Goal: Task Accomplishment & Management: Complete application form

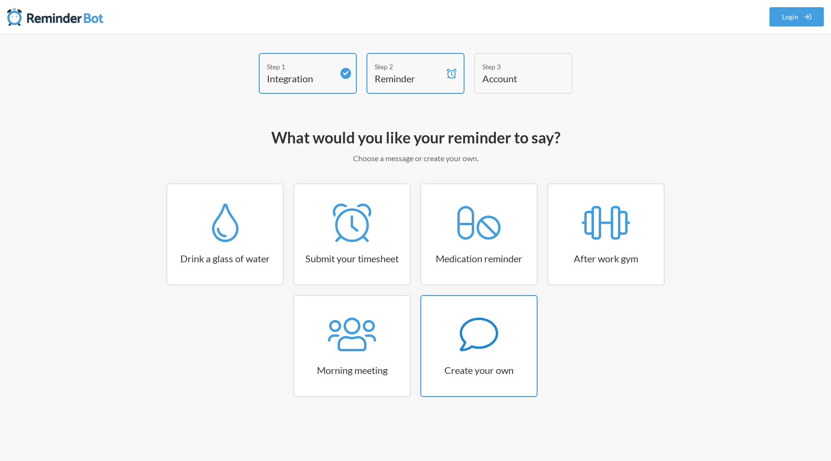
click at [473, 317] on icon at bounding box center [479, 334] width 38 height 38
select select "09:30:00"
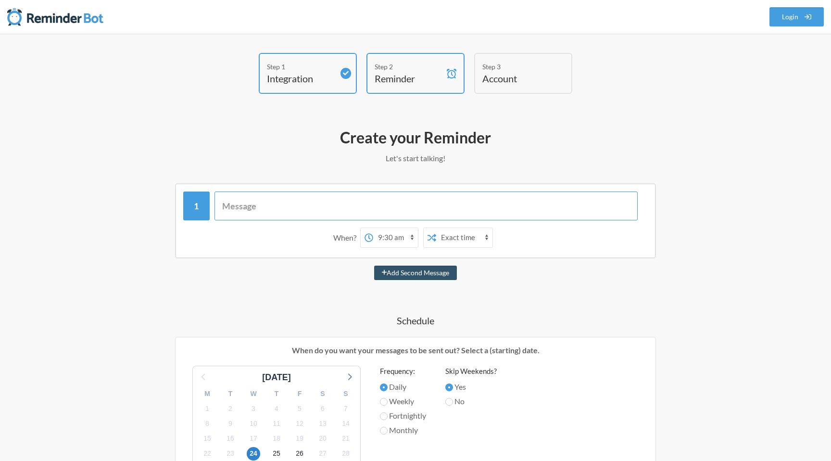
click at [278, 200] on input "text" at bounding box center [427, 205] width 424 height 29
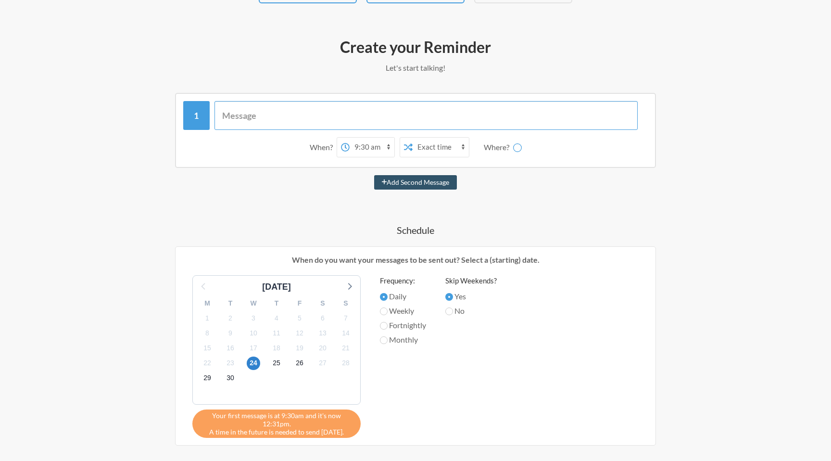
scroll to position [74, 0]
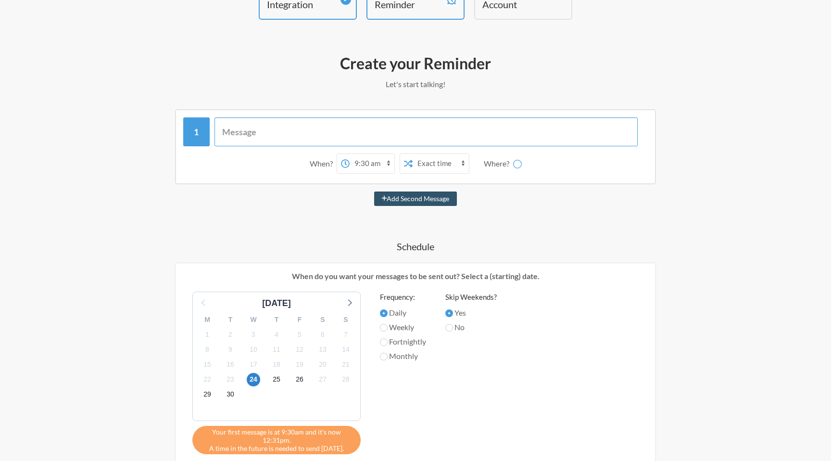
select select "D09GN17JUUE"
click at [393, 355] on label "Monthly" at bounding box center [403, 356] width 46 height 12
click at [388, 355] on input "Monthly" at bounding box center [384, 357] width 8 height 8
radio input "true"
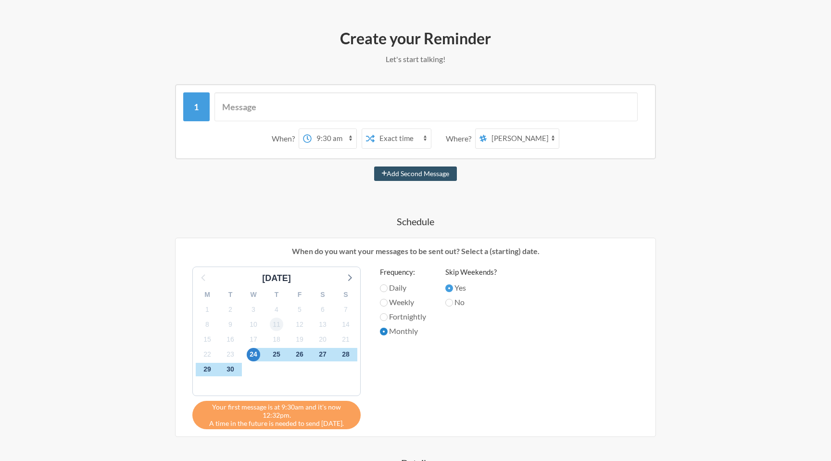
scroll to position [101, 0]
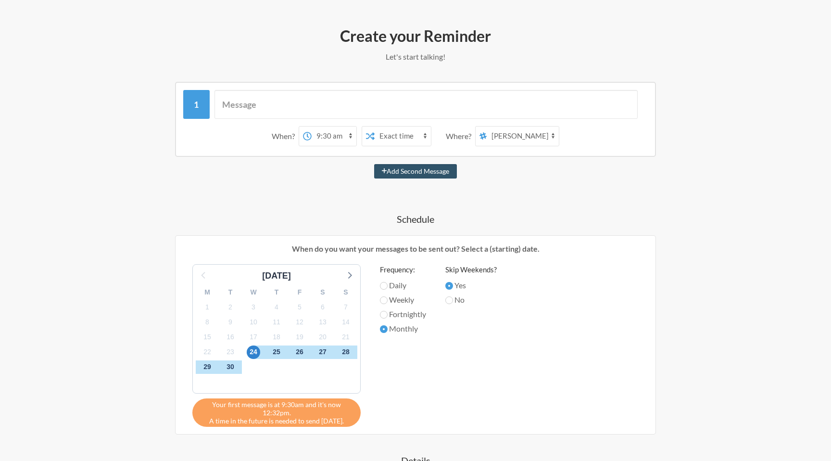
click at [445, 299] on div "[DATE] M T W T F S S 1 2 3 4 5 6 7 8 9 10 11 12 13 14 15 16 17 18 19 20 21 22 2…" at bounding box center [416, 345] width 466 height 163
click at [447, 299] on input "No" at bounding box center [449, 300] width 8 height 8
radio input "true"
click at [453, 285] on input "Yes" at bounding box center [449, 286] width 8 height 8
radio input "true"
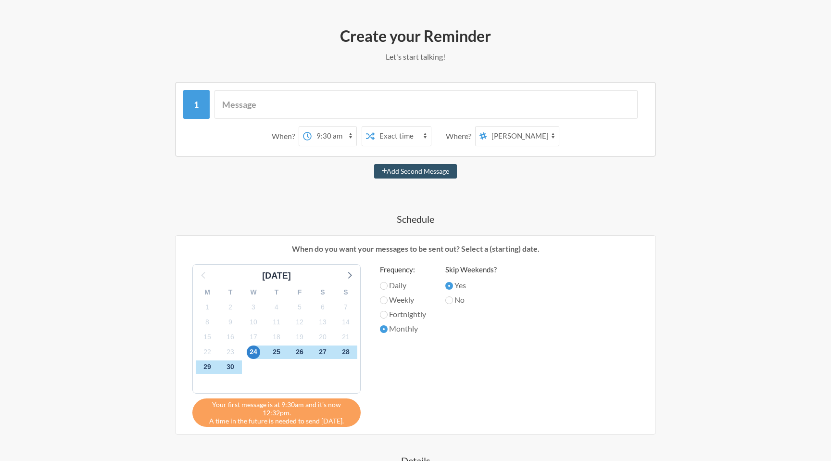
click at [284, 350] on div "25" at bounding box center [276, 351] width 23 height 15
click at [279, 351] on span "25" at bounding box center [276, 351] width 13 height 13
click at [263, 101] on input "text" at bounding box center [427, 104] width 424 height 29
paste input "BDI-9QK"
type input "BDI-9QK"
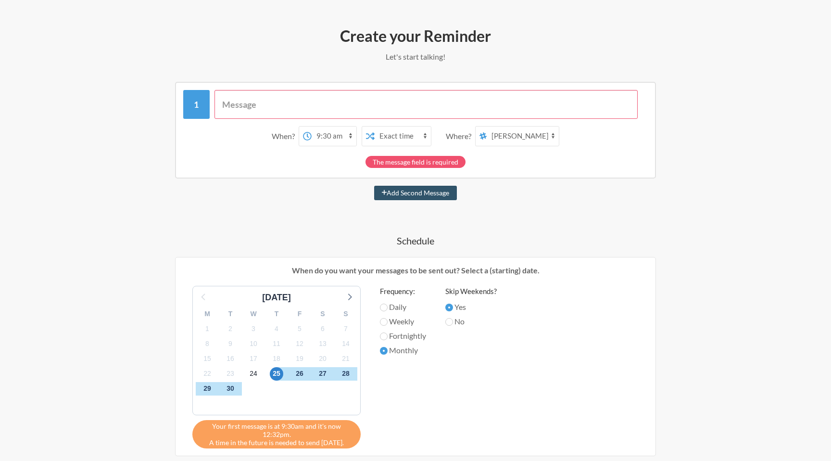
paste input "Qunote invoicing - include account number for any accounts with the same name"
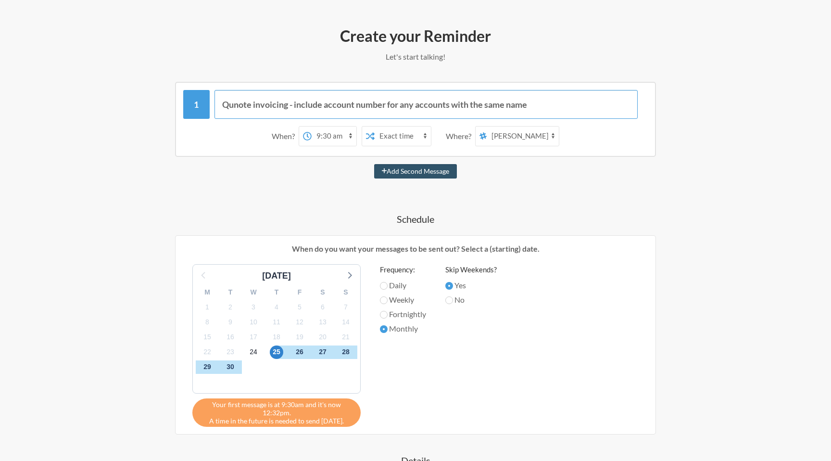
type input "Qunote invoicing - include account number for any accounts with the same name"
click at [340, 123] on div "When? 12:00 am 12:15 am 12:30 am 12:45 am 1:00 am 1:15 am 1:30 am 1:45 am 2:00 …" at bounding box center [415, 136] width 465 height 30
click at [336, 129] on select "12:00 am 12:15 am 12:30 am 12:45 am 1:00 am 1:15 am 1:30 am 1:45 am 2:00 am 2:1…" at bounding box center [334, 136] width 45 height 19
select select "09:00:00"
click at [312, 127] on select "12:00 am 12:15 am 12:30 am 12:45 am 1:00 am 1:15 am 1:30 am 1:45 am 2:00 am 2:1…" at bounding box center [334, 136] width 45 height 19
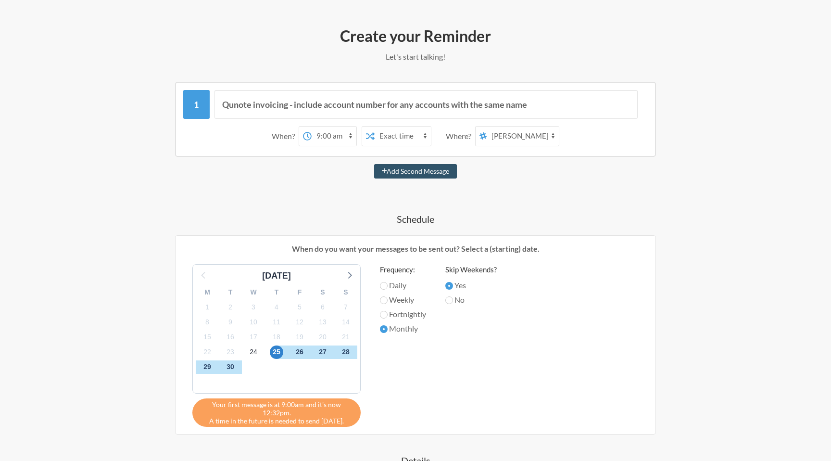
click at [395, 134] on select "Exact time Random time" at bounding box center [403, 136] width 56 height 19
click at [500, 136] on select "general dev random smaract-developments office-related qunote-release-testing o…" at bounding box center [523, 136] width 72 height 19
select select "C08NXEHJPU6"
click at [487, 127] on select "general dev random smaract-developments office-related qunote-release-testing o…" at bounding box center [523, 136] width 72 height 19
click at [498, 176] on div "Add Second Message" at bounding box center [416, 171] width 558 height 14
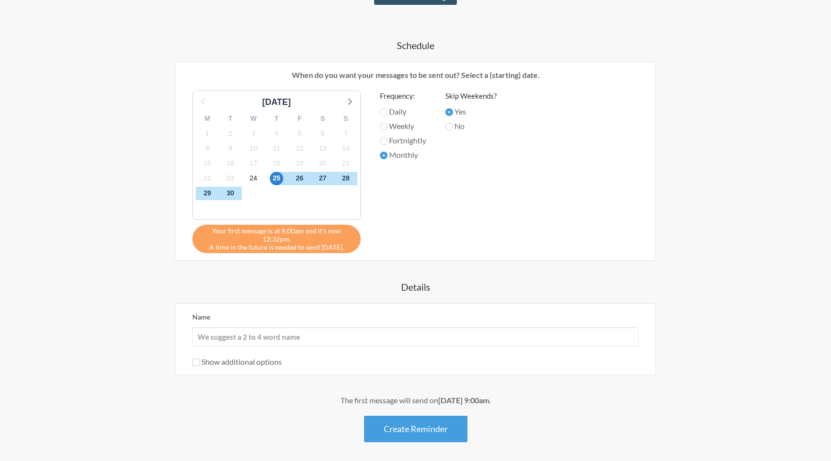
scroll to position [278, 0]
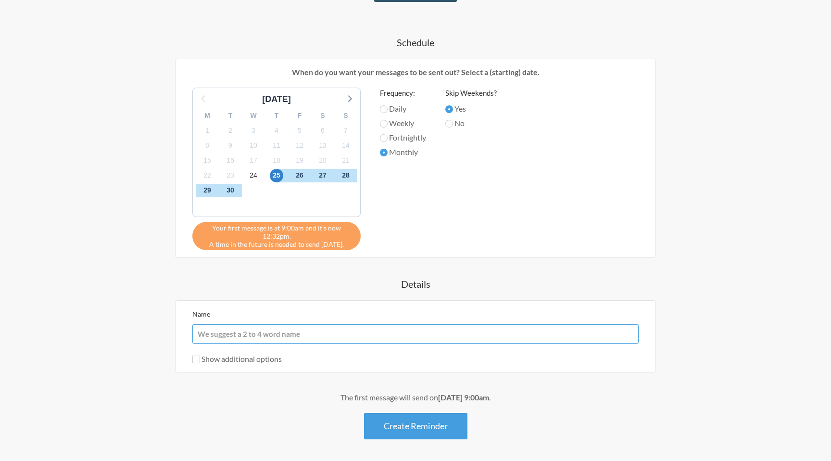
click at [235, 337] on input "Name" at bounding box center [415, 333] width 446 height 19
paste input "Qunote invoicing - include account number for any accounts with the same name"
drag, startPoint x: 251, startPoint y: 333, endPoint x: 819, endPoint y: 304, distance: 568.8
click at [819, 304] on div "Step 1 Integration Step 2 Reminder Step 3 Account What would you like your remi…" at bounding box center [415, 126] width 831 height 741
drag, startPoint x: 255, startPoint y: 332, endPoint x: 503, endPoint y: 332, distance: 247.7
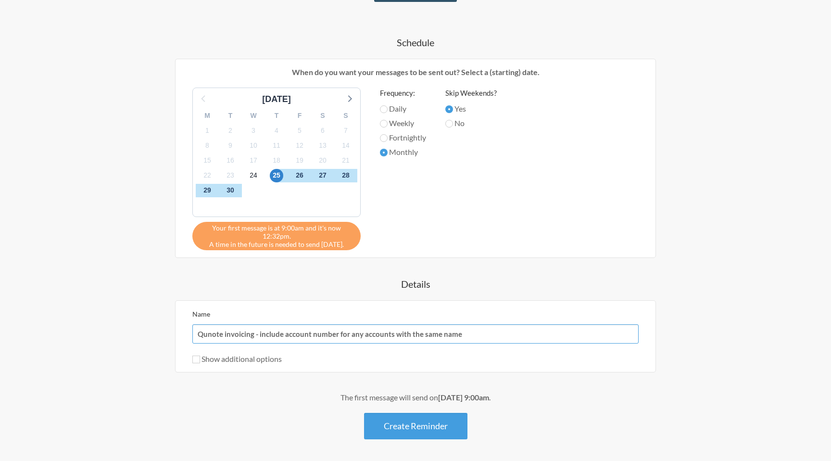
click at [503, 332] on input "Qunote invoicing - include account number for any accounts with the same name" at bounding box center [415, 333] width 446 height 19
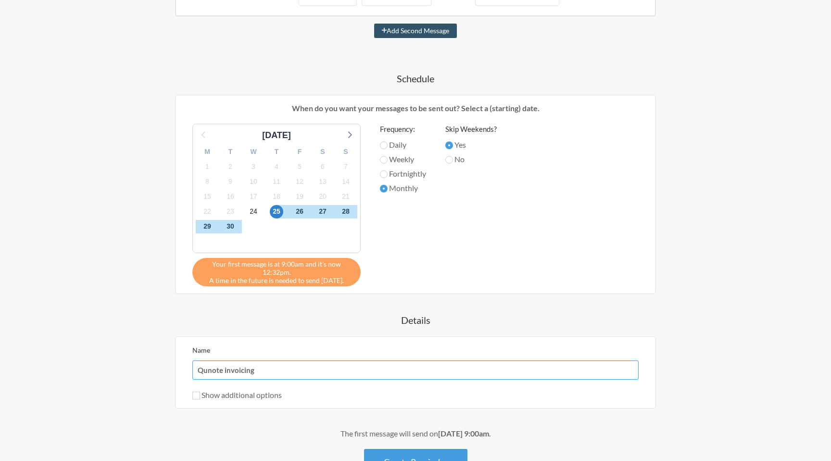
scroll to position [233, 0]
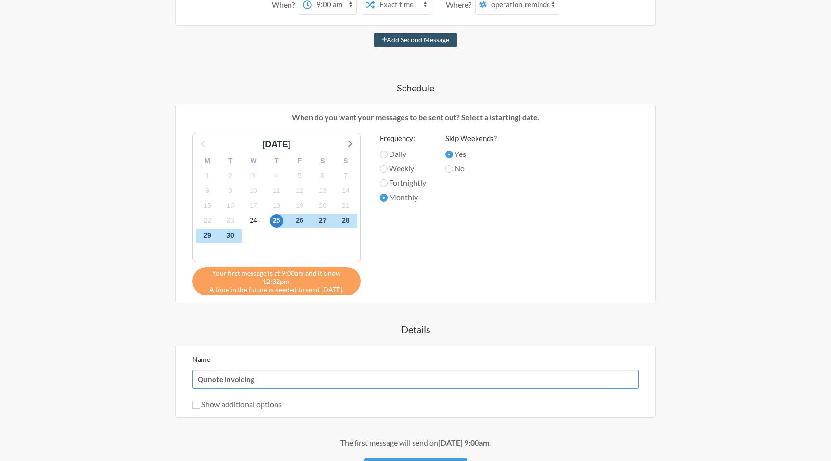
type input "Qunote invoicing"
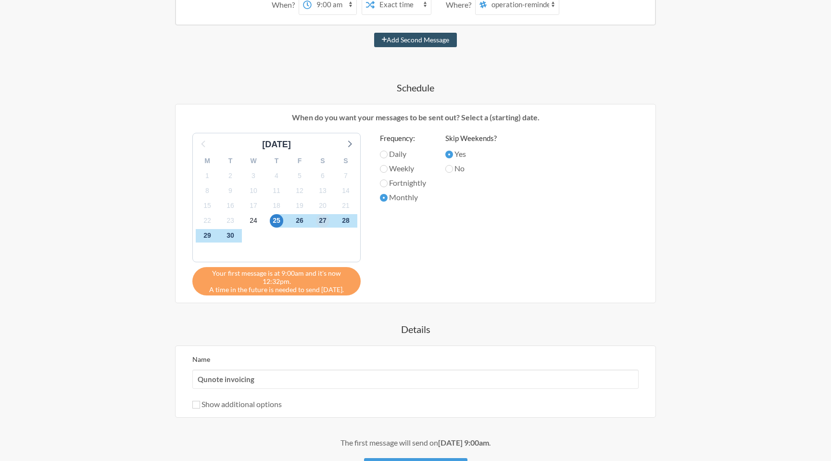
click at [325, 220] on span "27" at bounding box center [322, 220] width 13 height 13
drag, startPoint x: 270, startPoint y: 221, endPoint x: 310, endPoint y: 221, distance: 39.4
click at [310, 221] on div "M T W T F S S 1 2 3 4 5 6 7 8 9 10 11 12 13 14 15 16 17 18 19 20 21 22 23 24 25…" at bounding box center [276, 206] width 167 height 111
drag, startPoint x: 280, startPoint y: 220, endPoint x: 333, endPoint y: 220, distance: 53.4
click at [333, 220] on div "M T W T F S S 1 2 3 4 5 6 7 8 9 10 11 12 13 14 15 16 17 18 19 20 21 22 23 24 25…" at bounding box center [276, 206] width 167 height 111
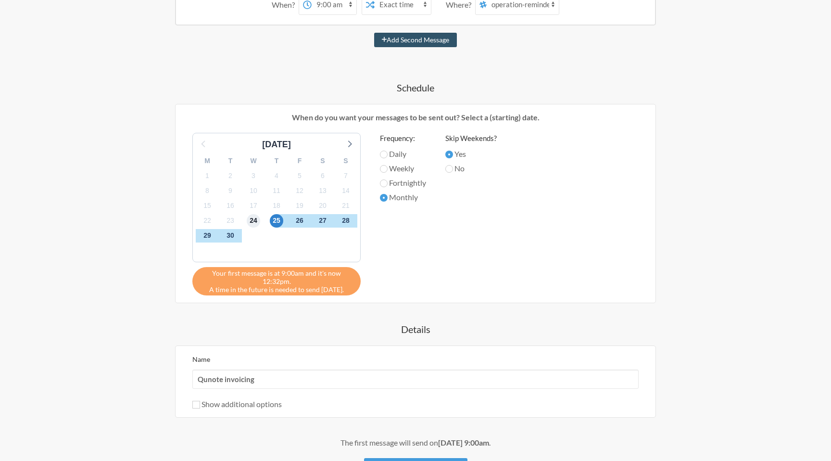
click at [249, 217] on span "24" at bounding box center [253, 220] width 13 height 13
click at [274, 221] on span "25" at bounding box center [276, 220] width 13 height 13
click at [310, 218] on div "26" at bounding box center [299, 220] width 23 height 15
click at [302, 220] on span "26" at bounding box center [299, 220] width 13 height 13
click at [320, 220] on span "27" at bounding box center [322, 220] width 13 height 13
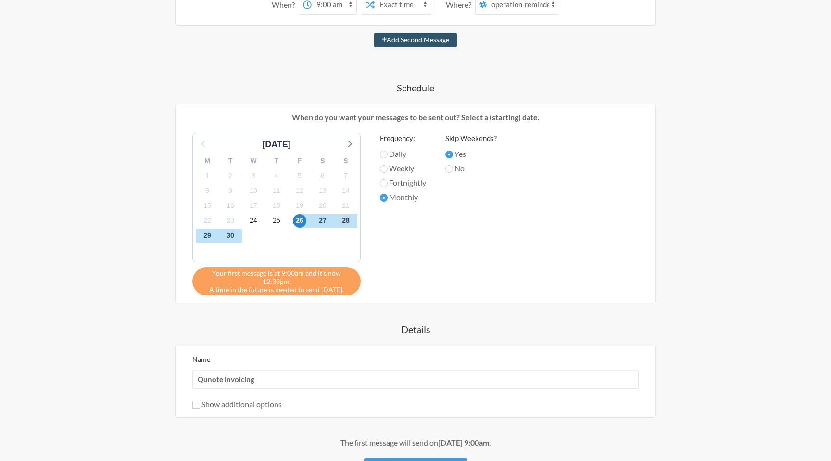
click at [343, 219] on span "28" at bounding box center [345, 220] width 13 height 13
click at [319, 219] on span "27" at bounding box center [322, 220] width 13 height 13
click at [220, 235] on div "30" at bounding box center [230, 235] width 23 height 15
click at [229, 235] on span "30" at bounding box center [230, 235] width 13 height 13
click at [346, 152] on div "M T W T F S S 1 2 3 4 5 6 7 8 9 10 11 12 13 14 15 16 17 18 19 20 21 22 23 24 25…" at bounding box center [276, 206] width 167 height 111
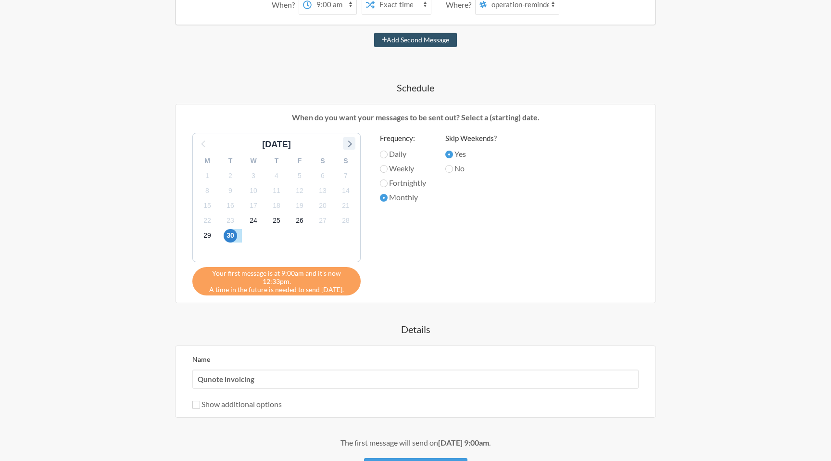
click at [351, 141] on icon at bounding box center [349, 143] width 13 height 13
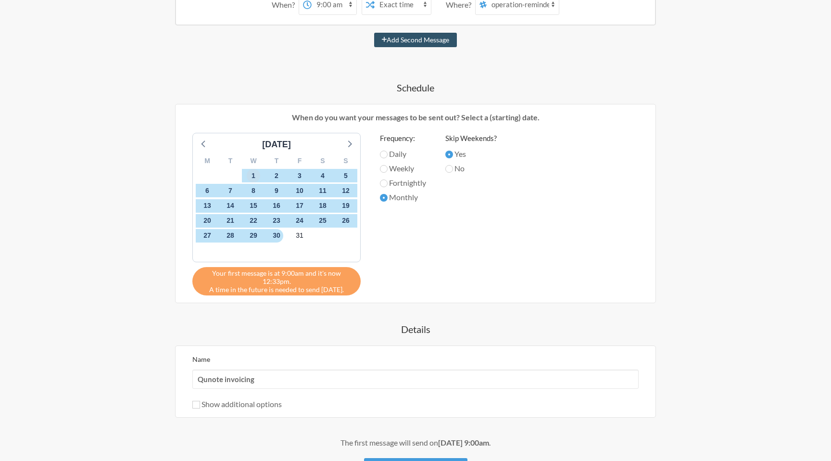
click at [252, 177] on span "1" at bounding box center [253, 175] width 13 height 13
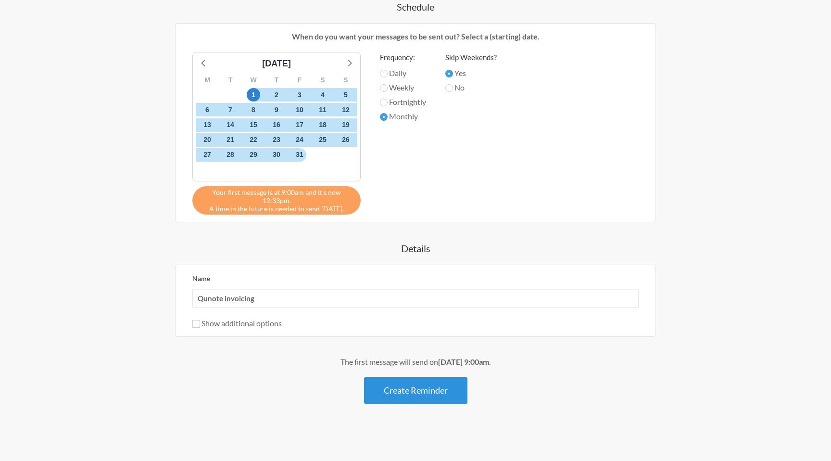
click at [431, 398] on button "Create Reminder" at bounding box center [415, 390] width 103 height 26
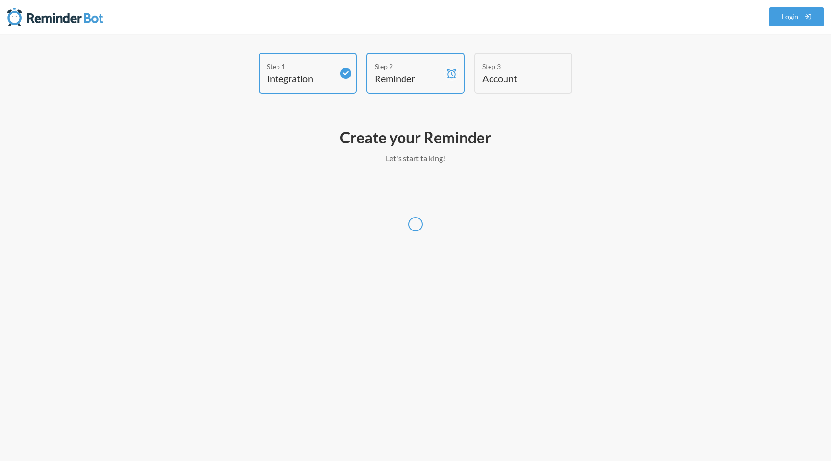
select select "Europe/[GEOGRAPHIC_DATA]"
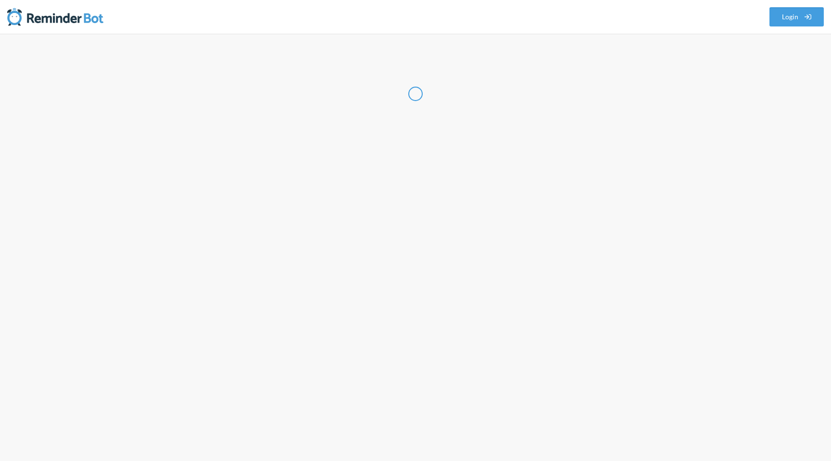
select select "GB"
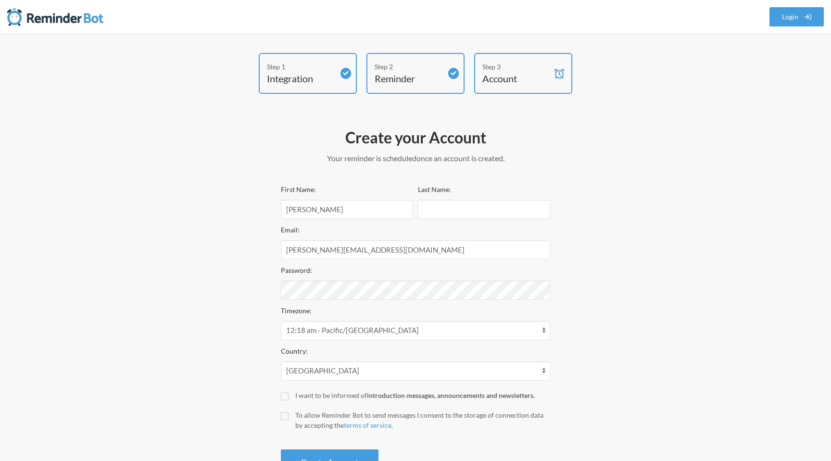
click at [294, 420] on label "To allow Reminder Bot to send messages I consent to the storage of connection d…" at bounding box center [415, 420] width 269 height 20
click at [289, 420] on input "To allow Reminder Bot to send messages I consent to the storage of connection d…" at bounding box center [285, 416] width 8 height 8
checkbox input "true"
click at [336, 457] on button "Create Account" at bounding box center [330, 462] width 98 height 26
click at [442, 215] on input "Last Name:" at bounding box center [484, 209] width 132 height 19
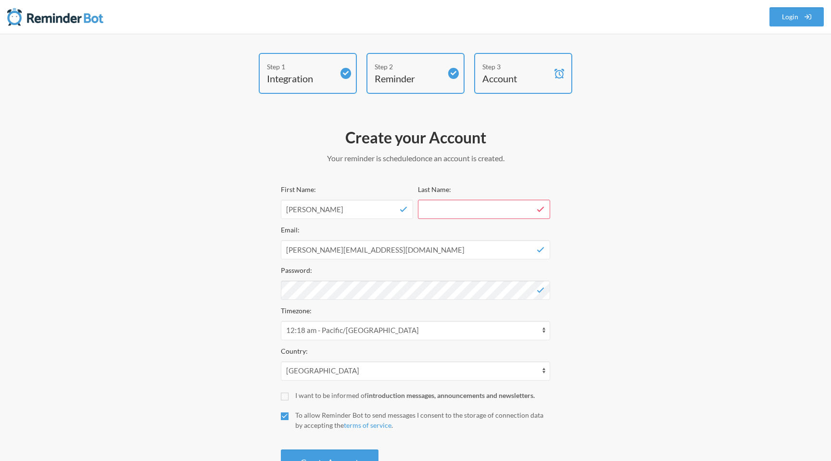
type input "[PERSON_NAME]"
click at [406, 232] on div "Email: [PERSON_NAME][EMAIL_ADDRESS][DOMAIN_NAME]" at bounding box center [415, 242] width 269 height 36
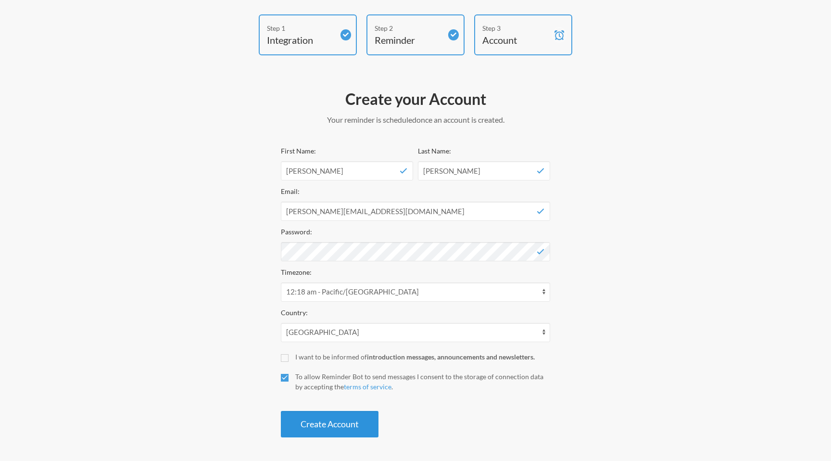
click at [344, 420] on button "Create Account" at bounding box center [330, 424] width 98 height 26
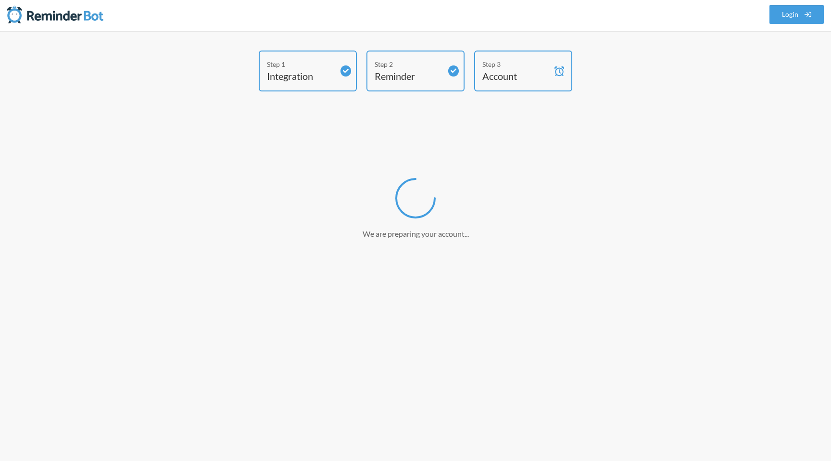
scroll to position [2, 0]
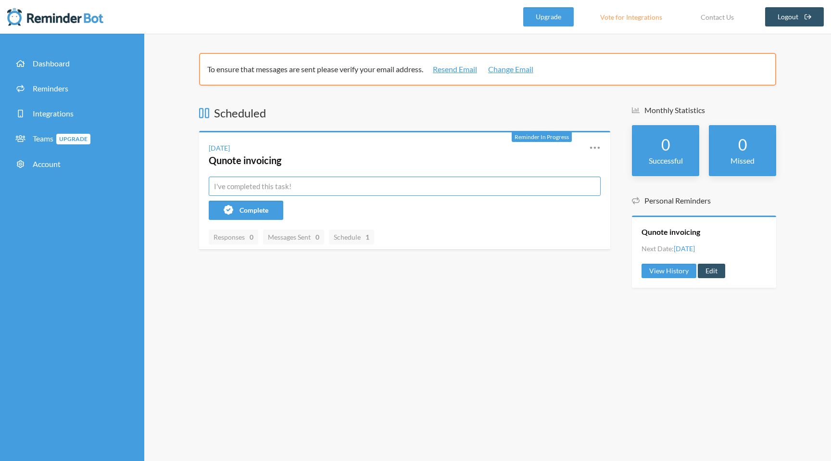
click at [554, 191] on input "text" at bounding box center [405, 186] width 392 height 19
